Goal: Information Seeking & Learning: Learn about a topic

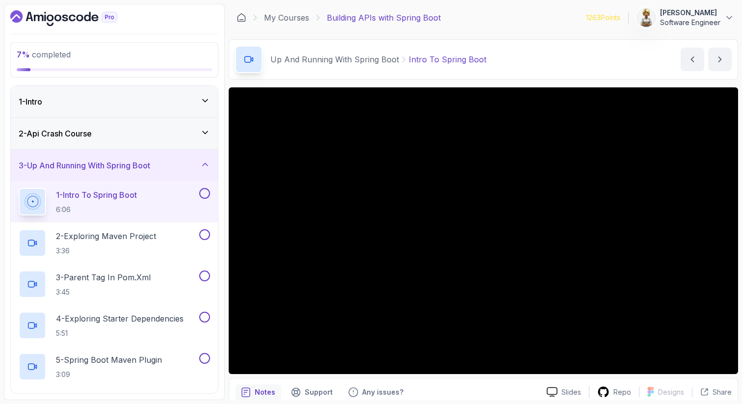
scroll to position [0, 0]
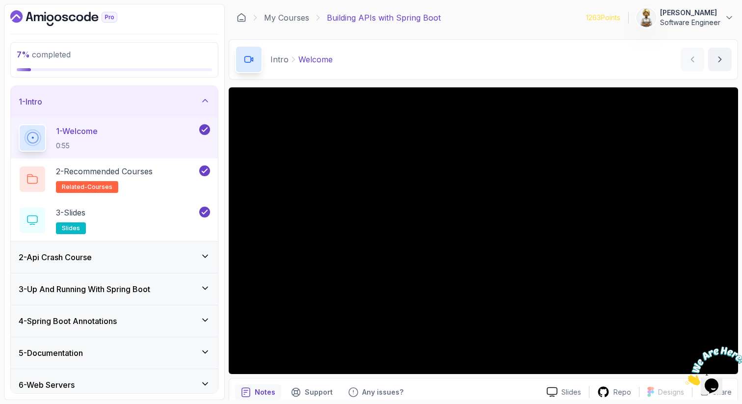
click at [203, 259] on icon at bounding box center [205, 256] width 10 height 10
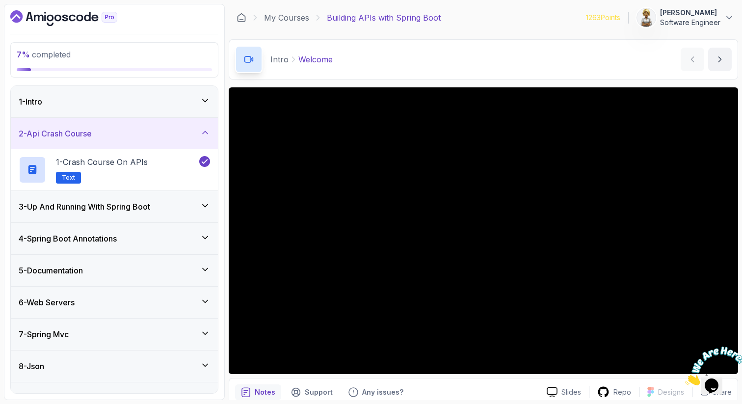
click at [200, 202] on div "3 - Up And Running With Spring Boot" at bounding box center [114, 207] width 191 height 12
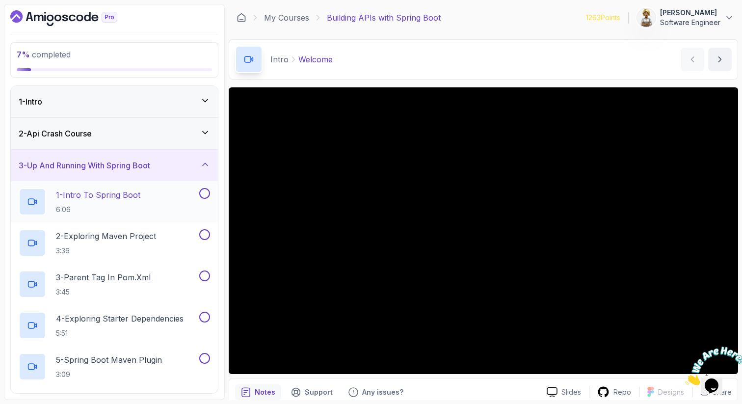
click at [174, 198] on div "1 - Intro To Spring Boot 6:06" at bounding box center [108, 201] width 179 height 27
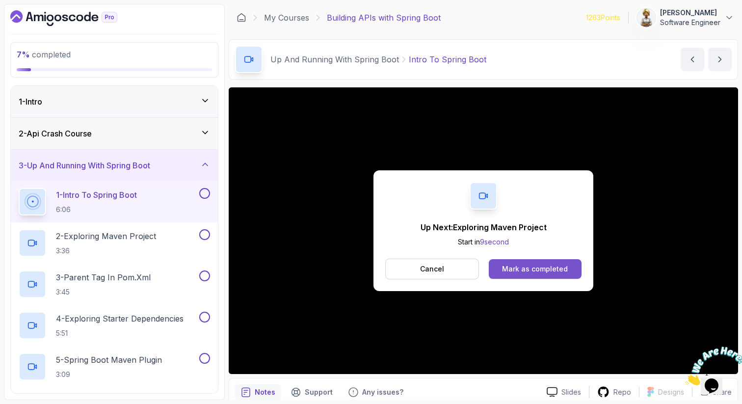
click at [513, 272] on div "Mark as completed" at bounding box center [535, 269] width 66 height 10
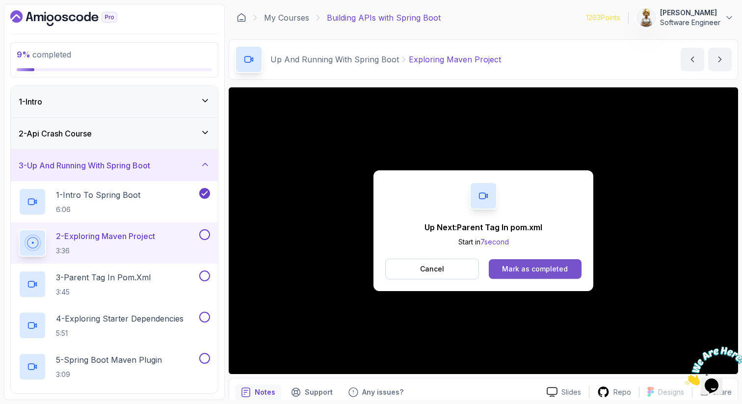
click at [517, 267] on div "Mark as completed" at bounding box center [535, 269] width 66 height 10
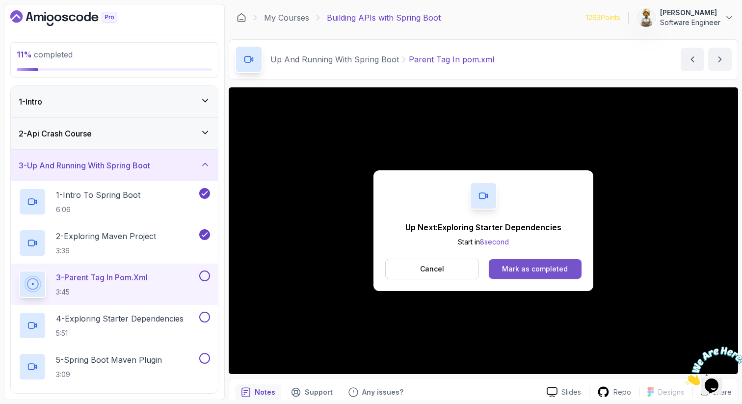
click at [546, 270] on div "Mark as completed" at bounding box center [535, 269] width 66 height 10
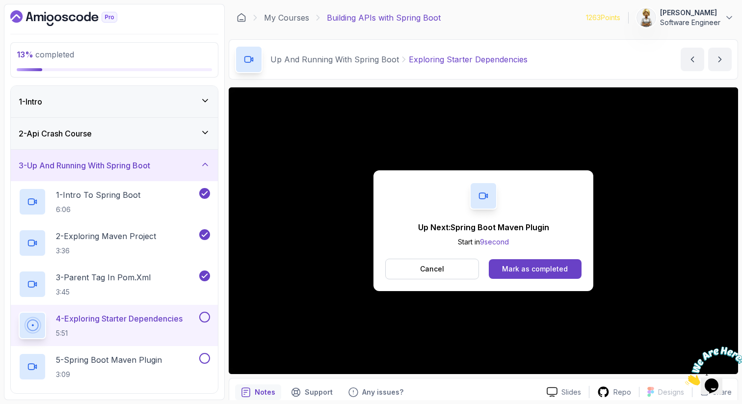
click at [546, 270] on div "Mark as completed" at bounding box center [535, 269] width 66 height 10
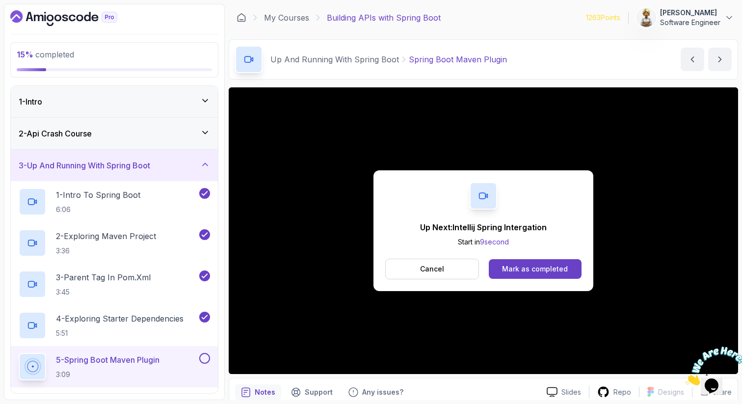
click at [546, 270] on div "Mark as completed" at bounding box center [535, 269] width 66 height 10
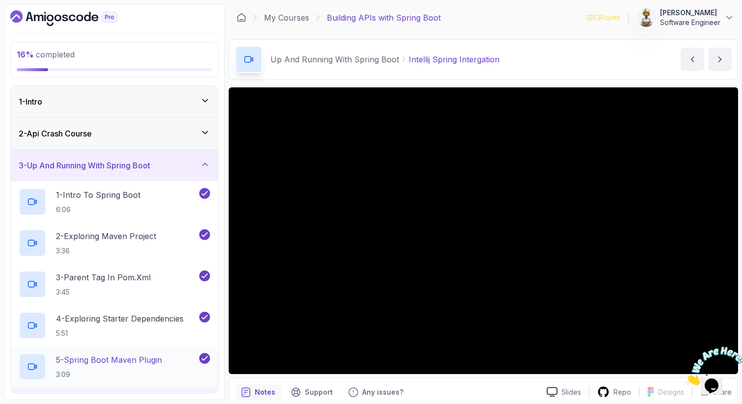
click at [102, 367] on h2 "5 - Spring Boot Maven Plugin 3:09" at bounding box center [109, 367] width 106 height 26
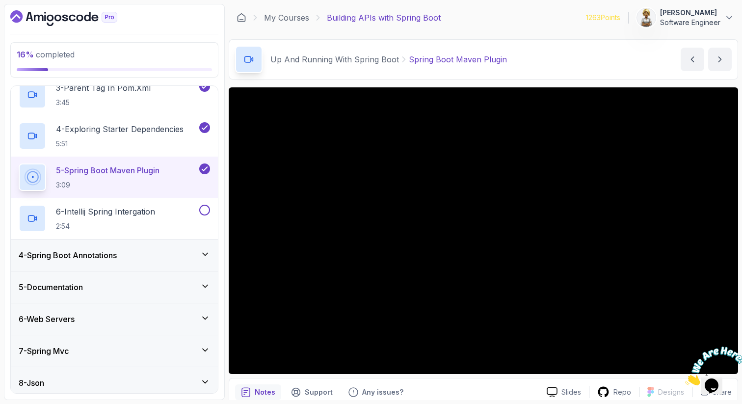
scroll to position [216, 0]
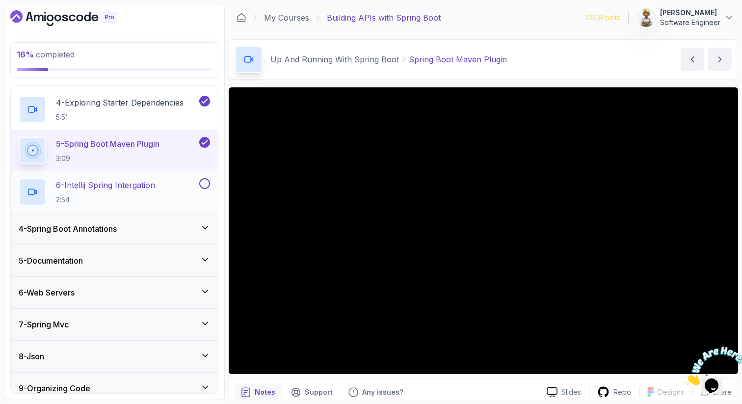
click at [117, 187] on p "6 - Intellij Spring Intergation" at bounding box center [105, 185] width 99 height 12
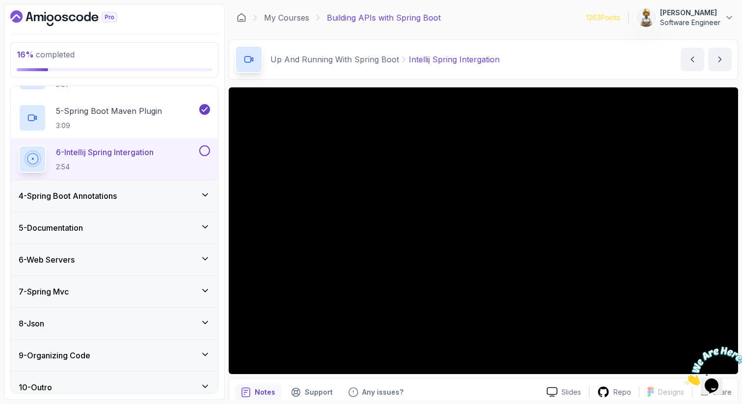
scroll to position [258, 0]
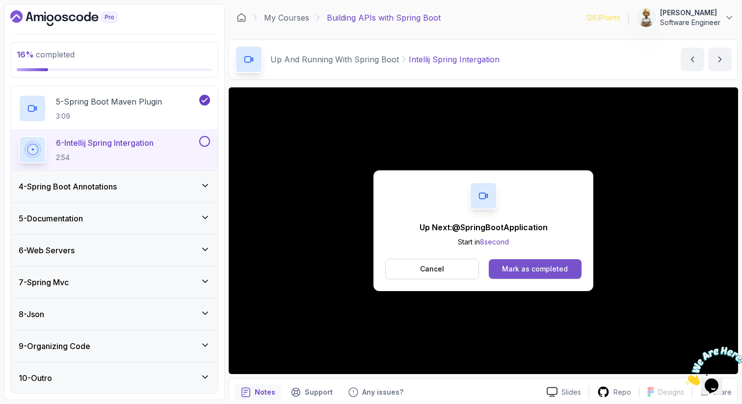
click at [542, 266] on div "Mark as completed" at bounding box center [535, 269] width 66 height 10
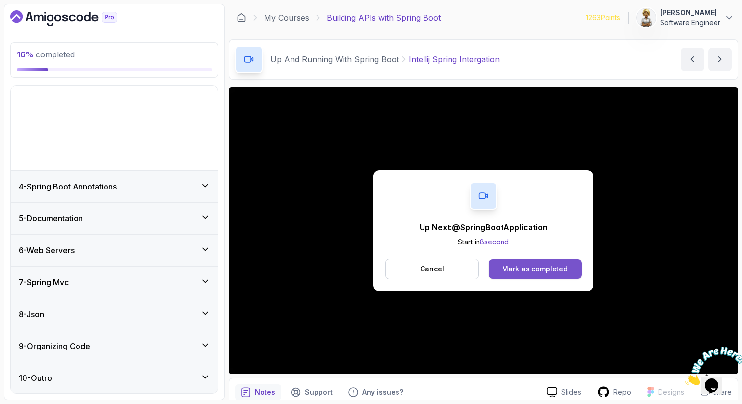
scroll to position [11, 0]
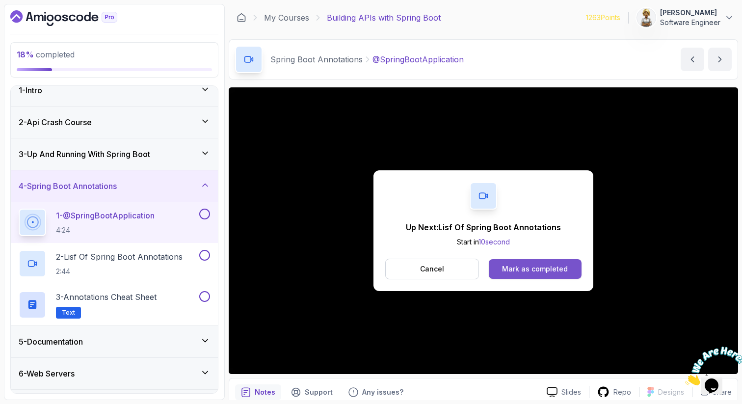
click at [541, 267] on div "Mark as completed" at bounding box center [535, 269] width 66 height 10
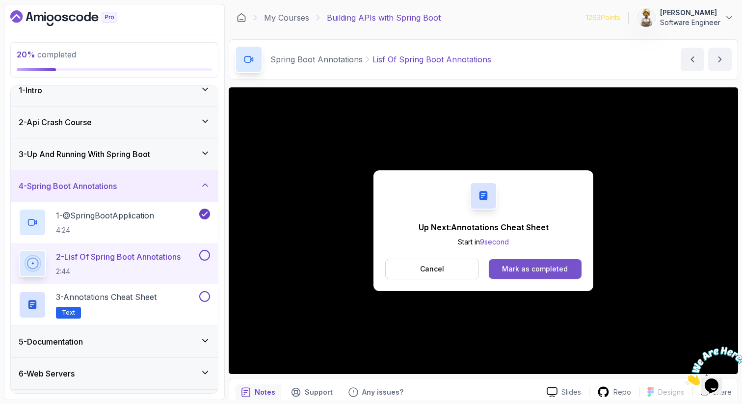
click at [508, 270] on div "Mark as completed" at bounding box center [535, 269] width 66 height 10
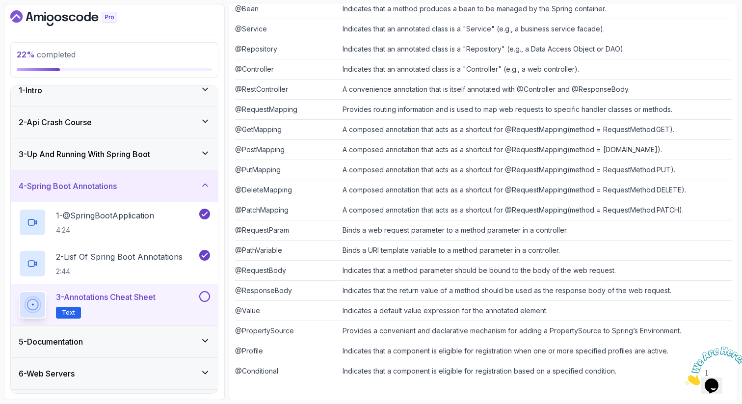
scroll to position [256, 0]
drag, startPoint x: 737, startPoint y: 347, endPoint x: 1418, endPoint y: 689, distance: 762.3
click at [685, 378] on icon "Close" at bounding box center [685, 382] width 0 height 8
click at [204, 294] on button at bounding box center [204, 296] width 11 height 11
click at [202, 190] on div "4 - Spring Boot Annotations" at bounding box center [114, 186] width 191 height 12
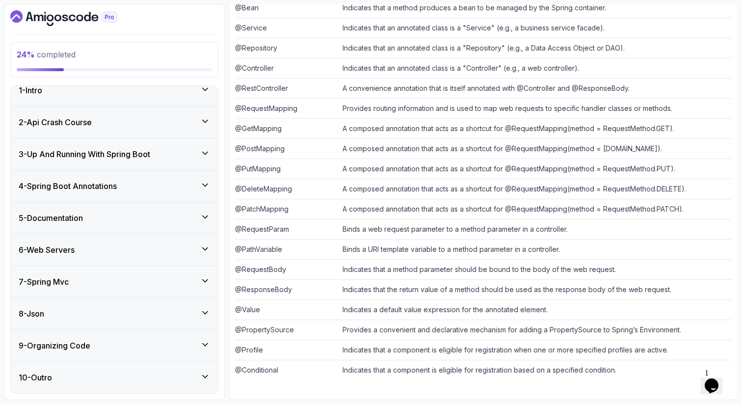
click at [204, 216] on icon at bounding box center [205, 216] width 5 height 2
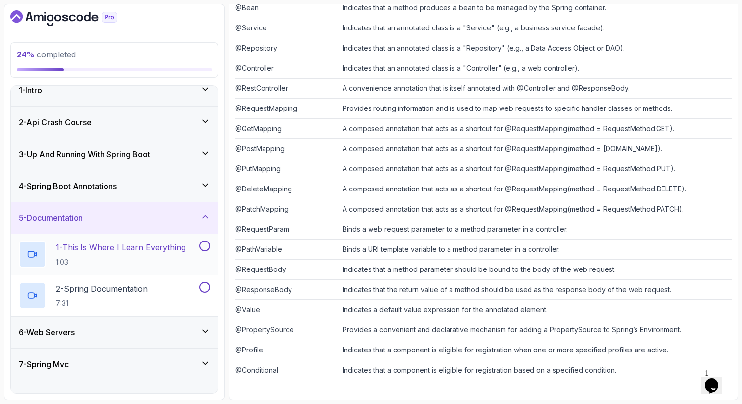
click at [152, 253] on p "1 - This Is Where I Learn Everything" at bounding box center [121, 247] width 130 height 12
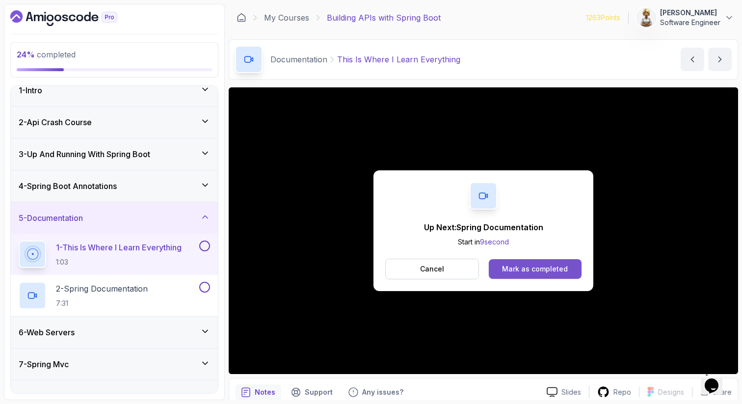
click at [531, 267] on div "Mark as completed" at bounding box center [535, 269] width 66 height 10
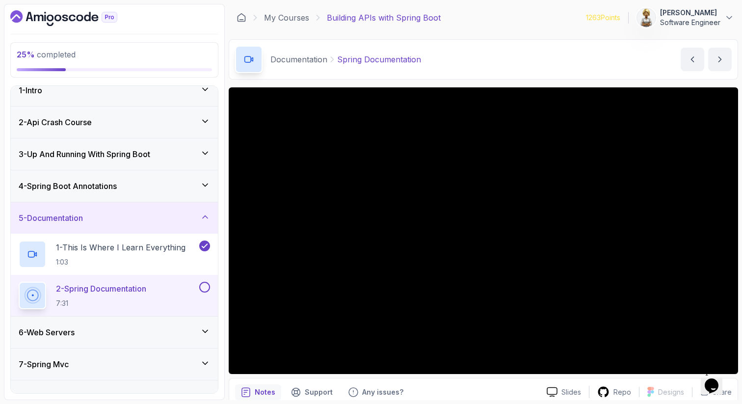
click at [108, 291] on p "2 - Spring Documentation" at bounding box center [101, 289] width 90 height 12
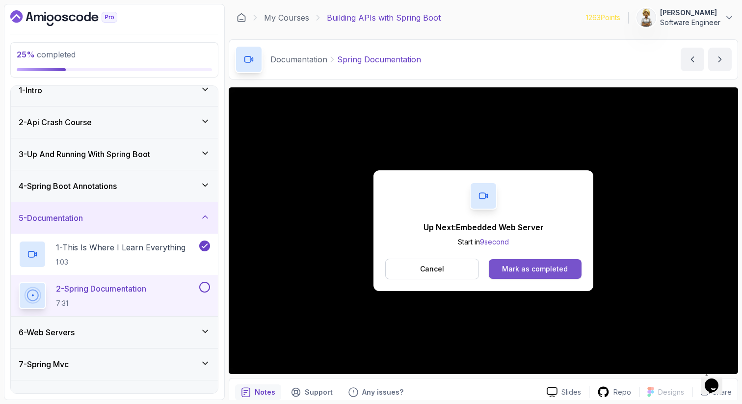
click at [554, 270] on div "Mark as completed" at bounding box center [535, 269] width 66 height 10
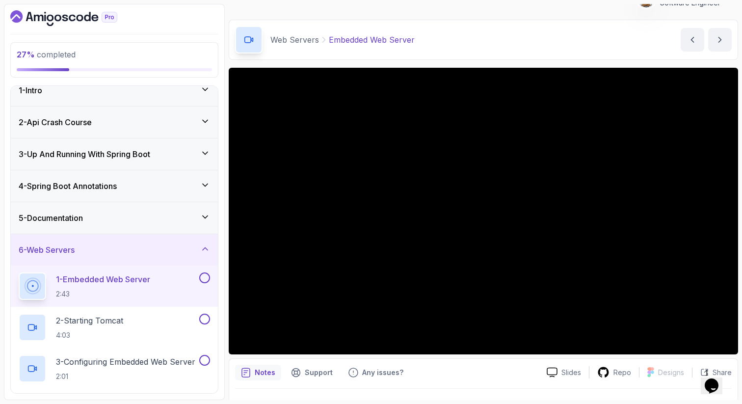
scroll to position [39, 0]
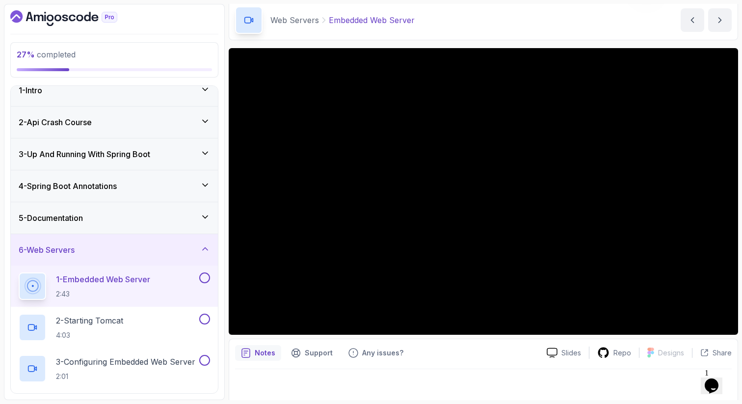
click at [155, 270] on div "1 - Embedded Web Server 2:43" at bounding box center [114, 285] width 207 height 41
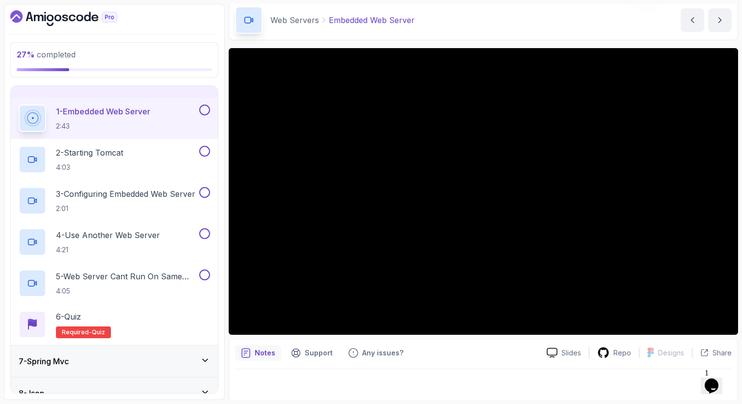
scroll to position [188, 0]
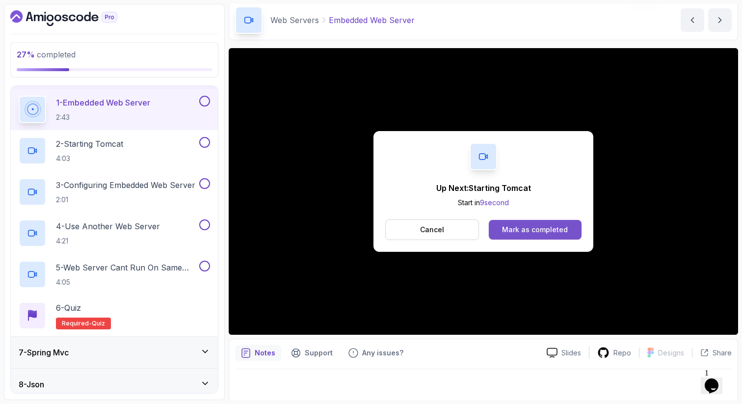
click at [547, 229] on div "Mark as completed" at bounding box center [535, 230] width 66 height 10
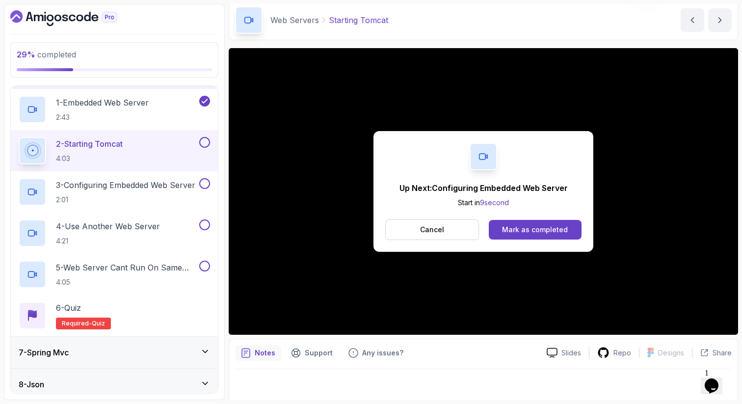
click at [547, 229] on div "Mark as completed" at bounding box center [535, 230] width 66 height 10
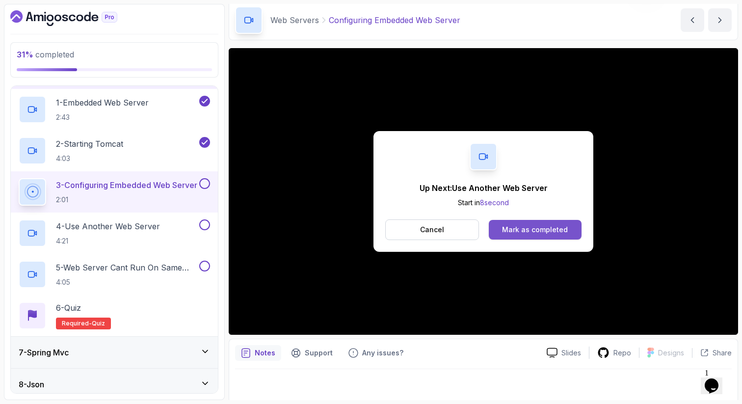
click at [537, 236] on button "Mark as completed" at bounding box center [535, 230] width 93 height 20
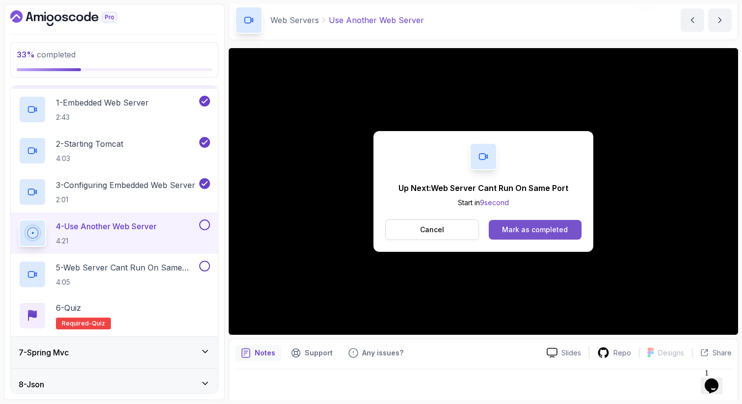
click at [541, 223] on button "Mark as completed" at bounding box center [535, 230] width 93 height 20
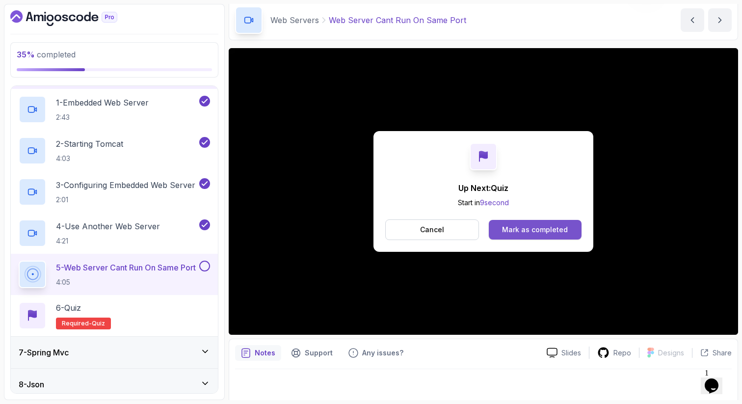
click at [498, 226] on button "Mark as completed" at bounding box center [535, 230] width 93 height 20
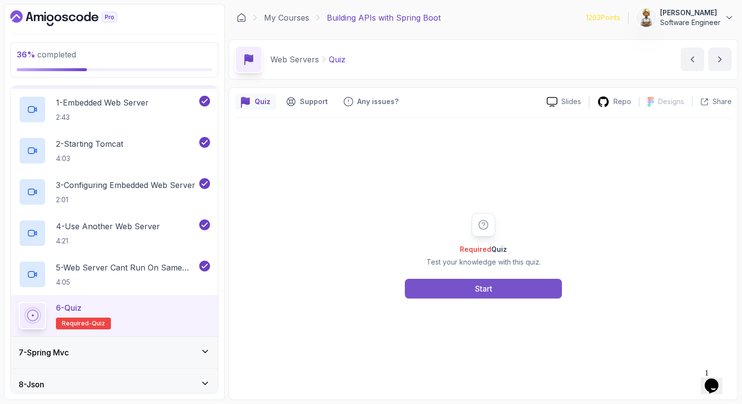
click at [440, 287] on button "Start" at bounding box center [483, 289] width 157 height 20
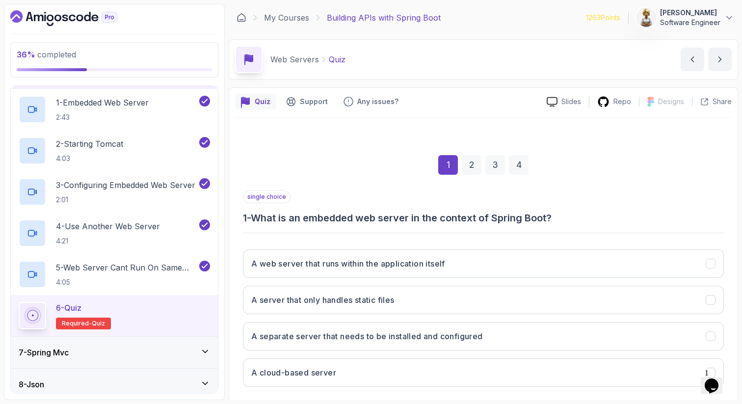
click at [358, 144] on div "1 2 3 4" at bounding box center [483, 164] width 481 height 51
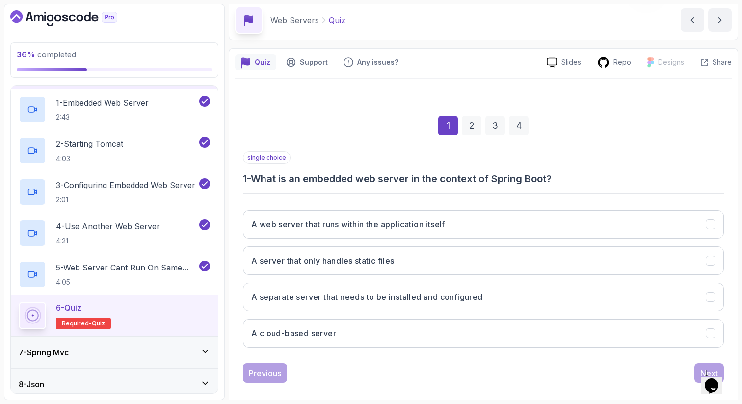
scroll to position [50, 0]
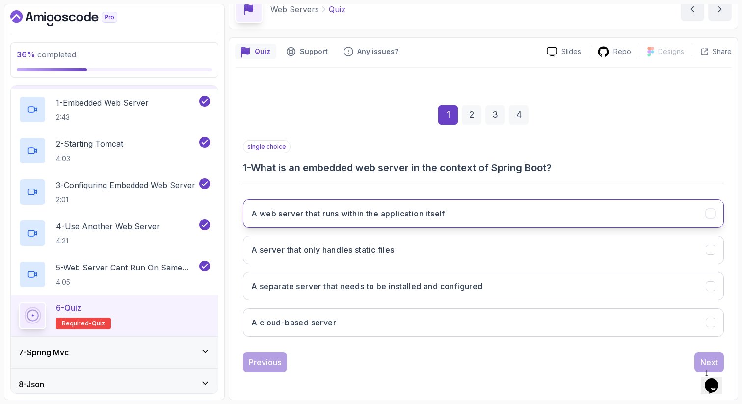
click at [320, 209] on h3 "A web server that runs within the application itself" at bounding box center [348, 214] width 194 height 12
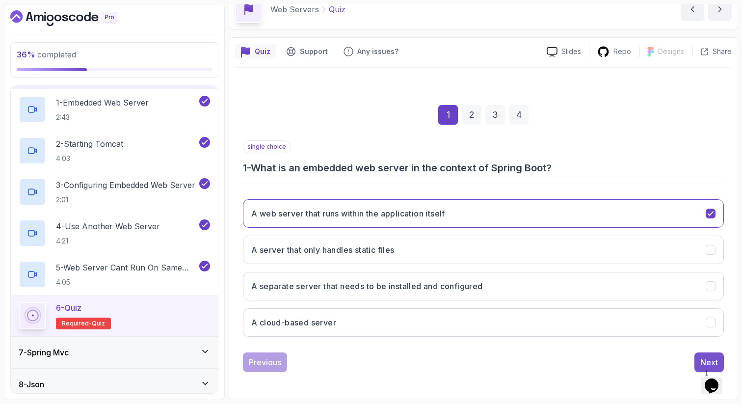
click at [704, 357] on div "Next" at bounding box center [709, 362] width 18 height 12
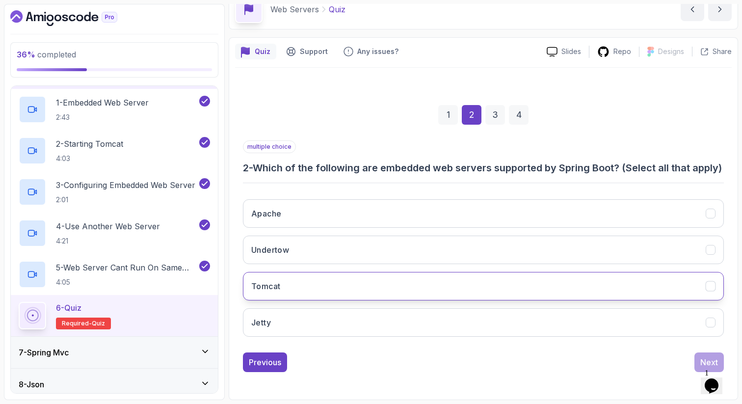
click at [491, 293] on button "Tomcat" at bounding box center [483, 286] width 481 height 28
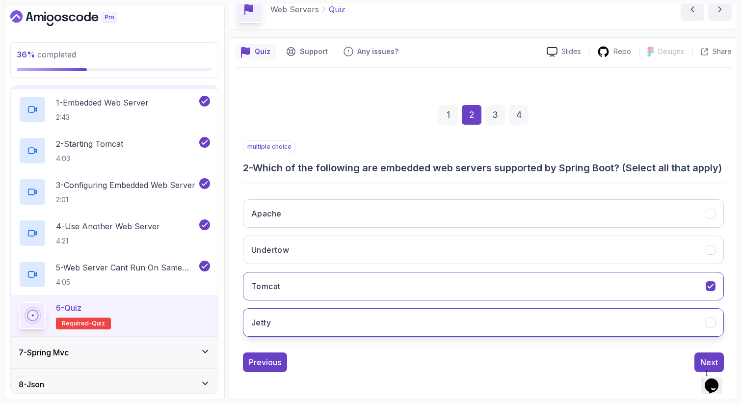
click at [468, 332] on button "Jetty" at bounding box center [483, 322] width 481 height 28
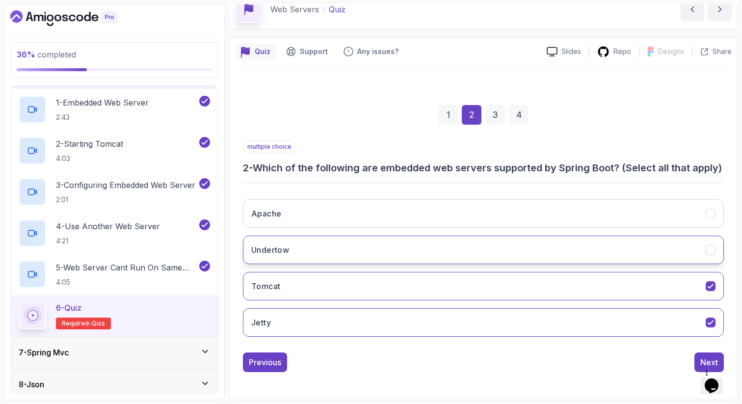
click at [473, 264] on button "Undertow" at bounding box center [483, 250] width 481 height 28
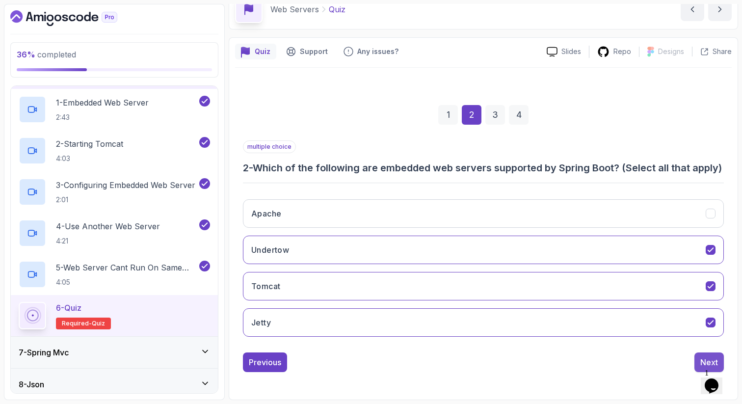
click at [698, 372] on button "Next" at bounding box center [708, 362] width 29 height 20
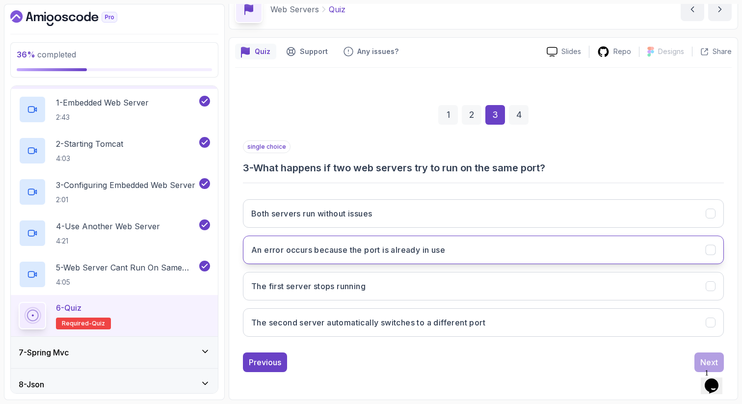
click at [400, 252] on h3 "An error occurs because the port is already in use" at bounding box center [348, 250] width 194 height 12
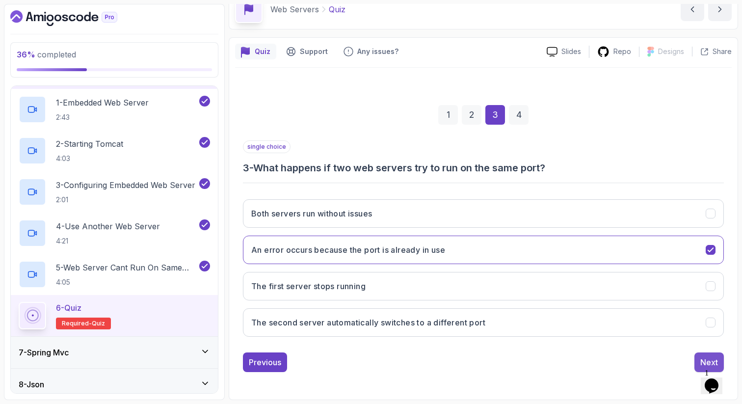
click at [699, 361] on button "Next" at bounding box center [708, 362] width 29 height 20
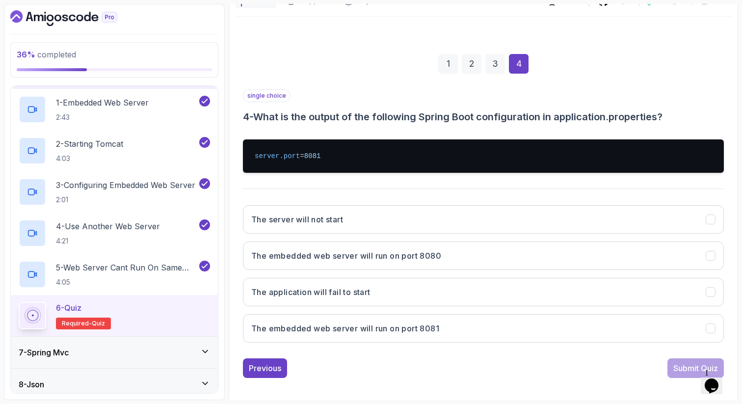
scroll to position [107, 0]
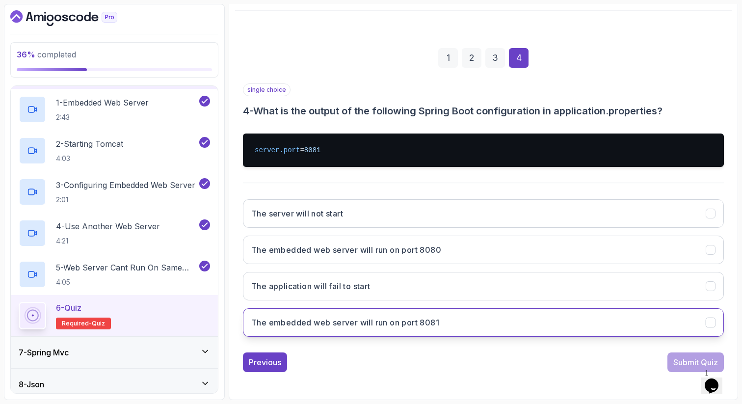
click at [416, 320] on h3 "The embedded web server will run on port 8081" at bounding box center [345, 322] width 188 height 12
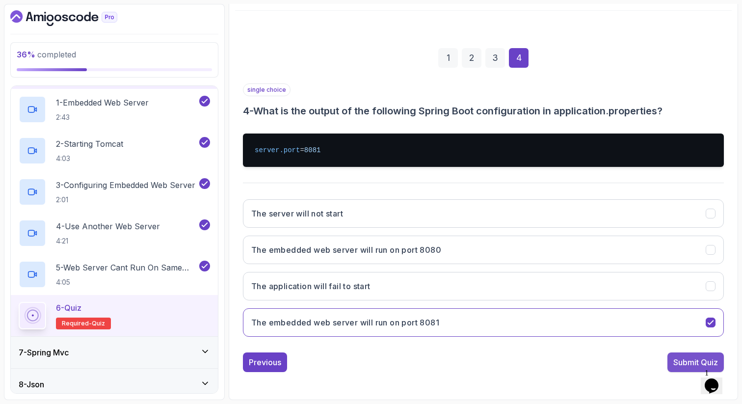
click at [682, 360] on div "Submit Quiz" at bounding box center [695, 362] width 45 height 12
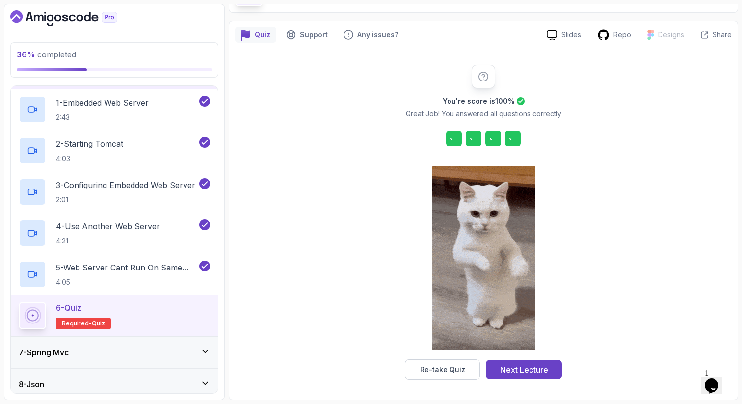
scroll to position [67, 0]
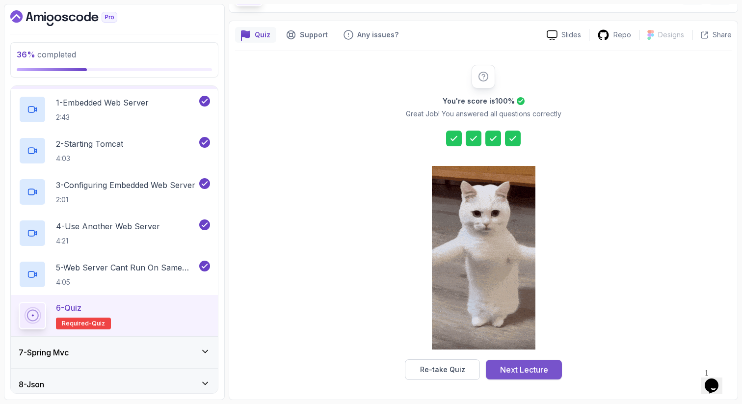
click at [521, 371] on div "Next Lecture" at bounding box center [524, 370] width 48 height 12
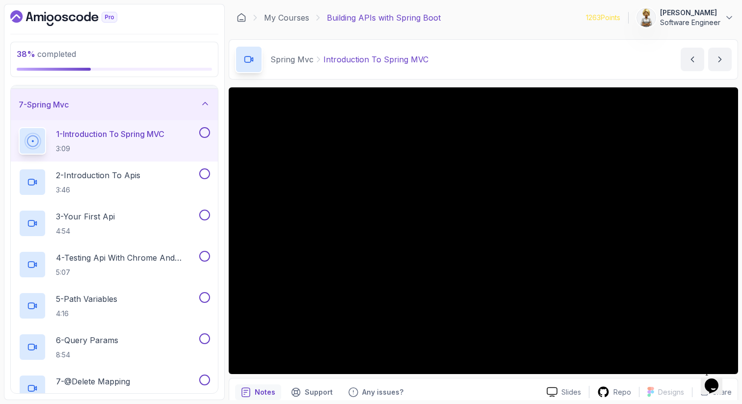
click at [131, 136] on p "1 - Introduction To Spring MVC" at bounding box center [110, 134] width 108 height 12
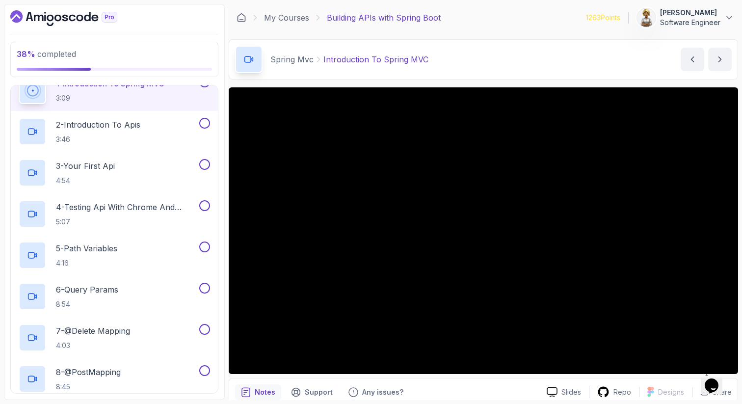
scroll to position [219, 0]
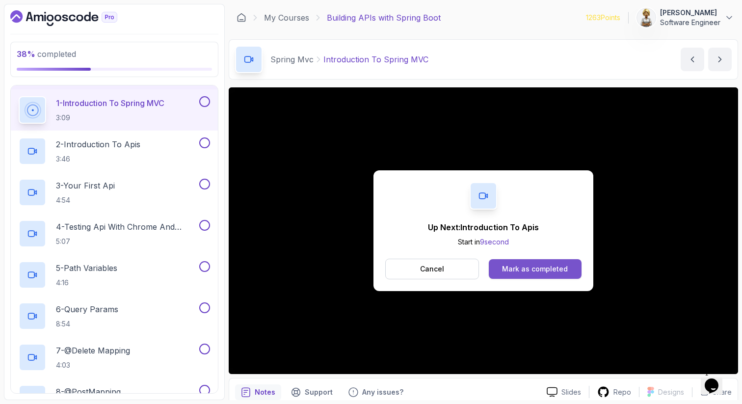
click at [567, 270] on button "Mark as completed" at bounding box center [535, 269] width 93 height 20
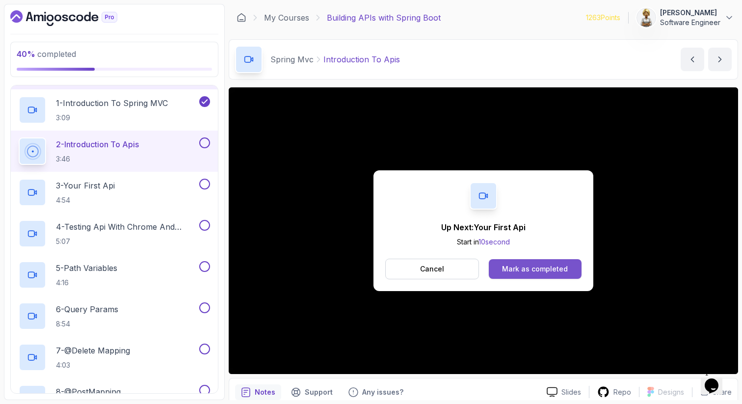
click at [512, 266] on div "Mark as completed" at bounding box center [535, 269] width 66 height 10
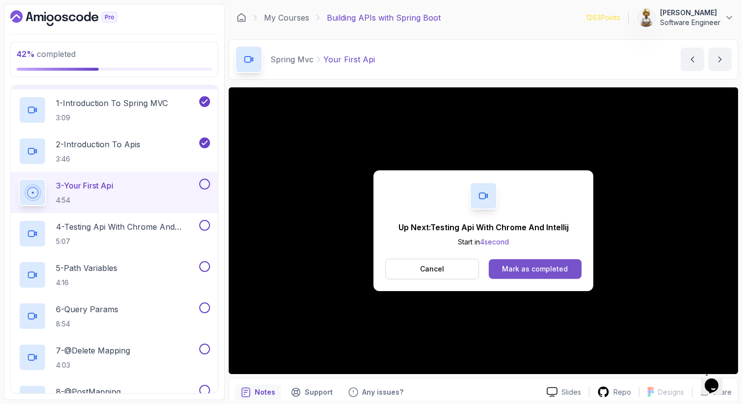
click at [538, 269] on div "Mark as completed" at bounding box center [535, 269] width 66 height 10
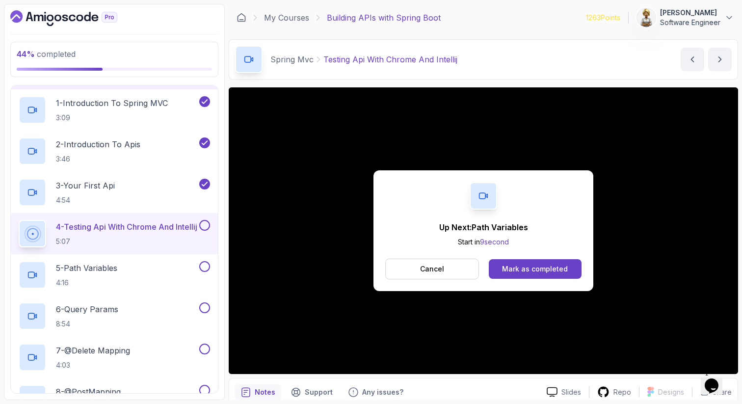
click at [525, 259] on div "Cancel Mark as completed" at bounding box center [483, 269] width 196 height 21
click at [525, 268] on div "Mark as completed" at bounding box center [535, 269] width 66 height 10
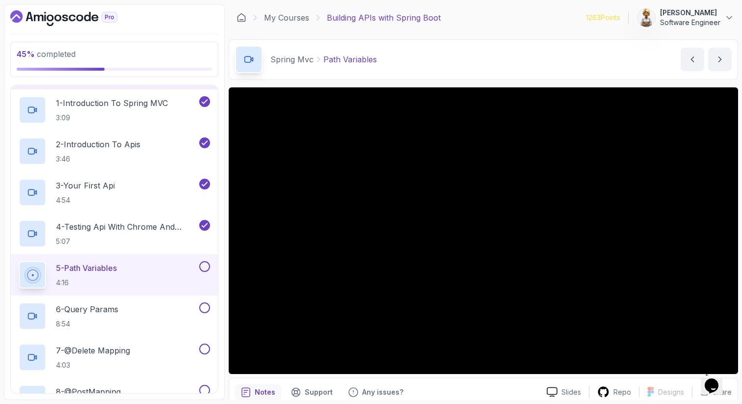
click at [81, 267] on p "5 - Path Variables" at bounding box center [86, 268] width 61 height 12
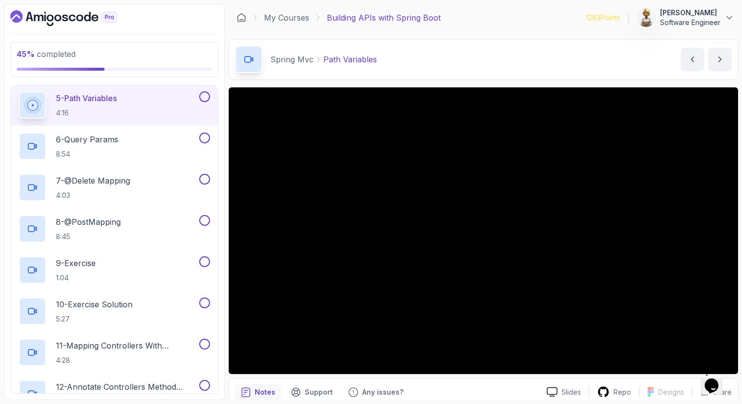
scroll to position [395, 0]
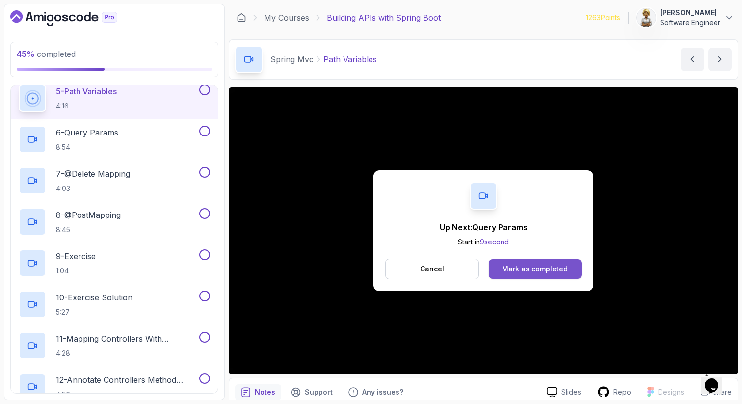
click at [524, 267] on div "Mark as completed" at bounding box center [535, 269] width 66 height 10
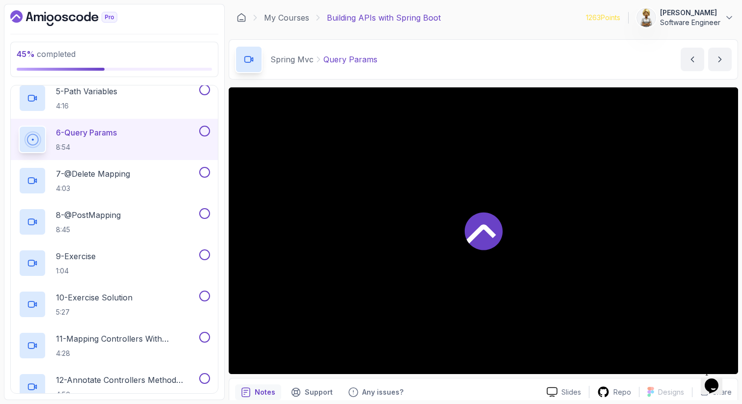
scroll to position [402, 0]
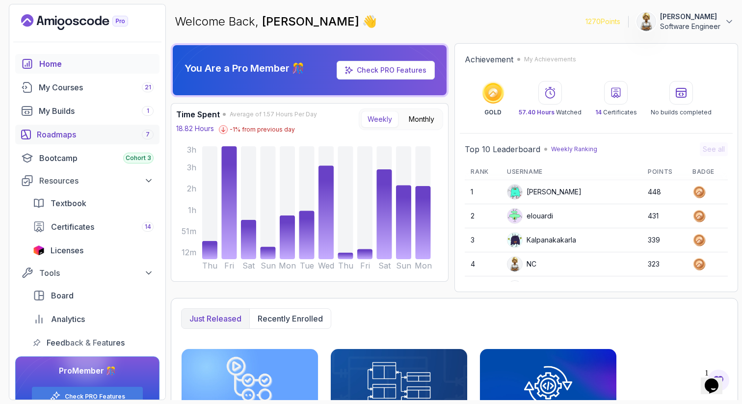
click at [78, 136] on div "Roadmaps 7" at bounding box center [95, 135] width 117 height 12
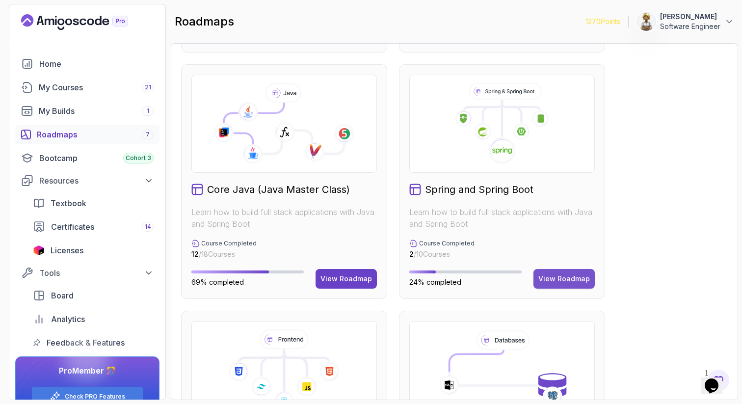
click at [558, 277] on div "View Roadmap" at bounding box center [564, 279] width 52 height 10
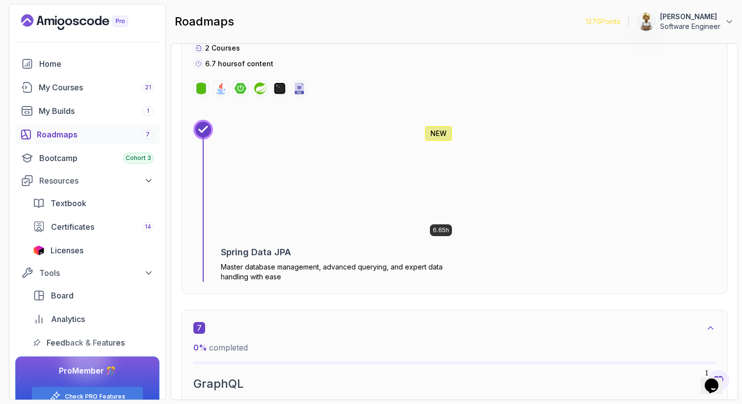
scroll to position [2365, 0]
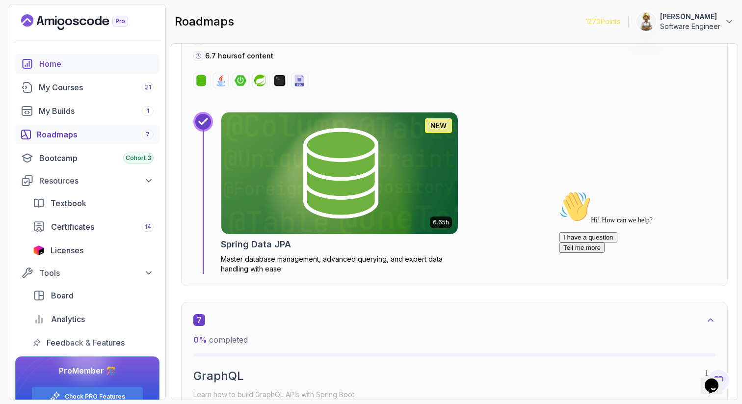
click at [54, 62] on div "Home" at bounding box center [96, 64] width 114 height 12
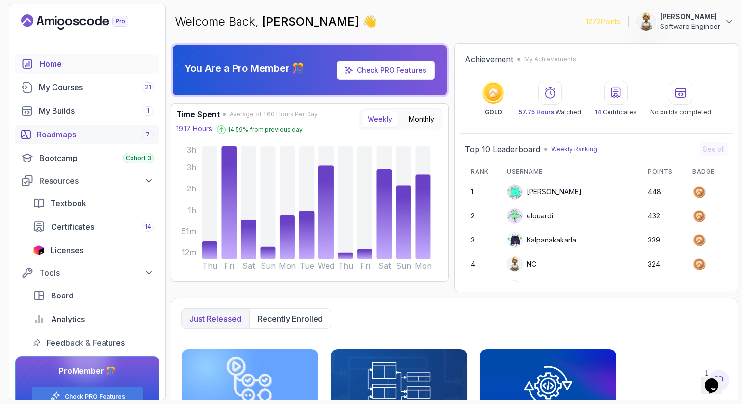
click at [64, 135] on div "Roadmaps 7" at bounding box center [95, 135] width 117 height 12
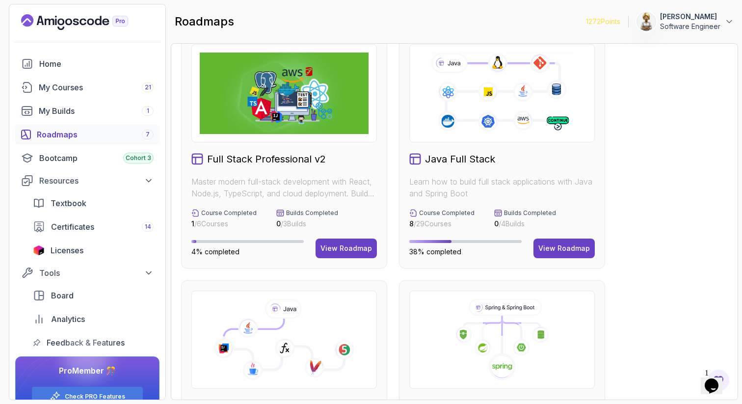
scroll to position [157, 0]
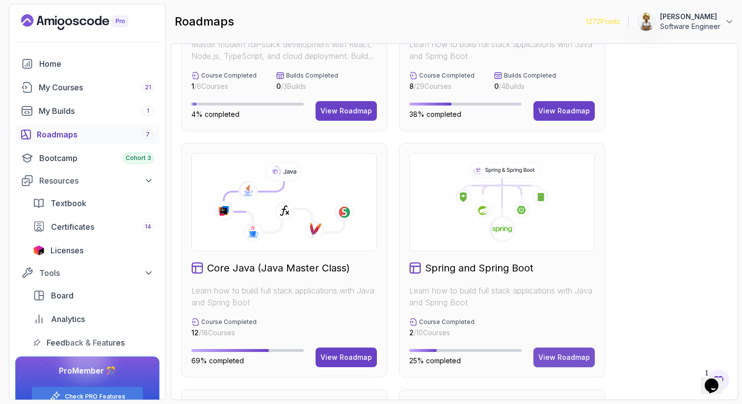
click at [566, 348] on button "View Roadmap" at bounding box center [563, 357] width 61 height 20
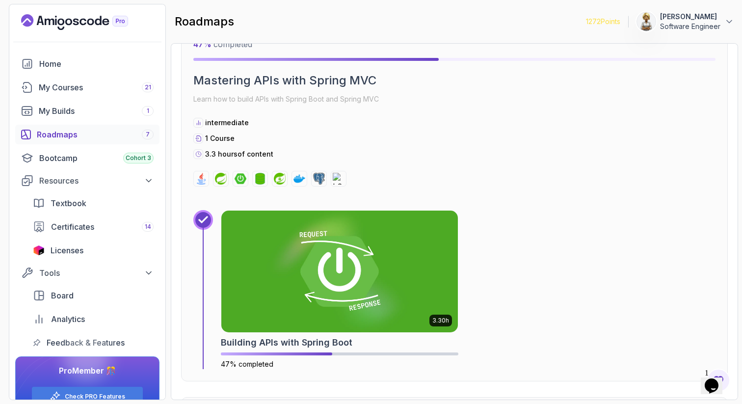
scroll to position [1109, 0]
